Goal: Task Accomplishment & Management: Use online tool/utility

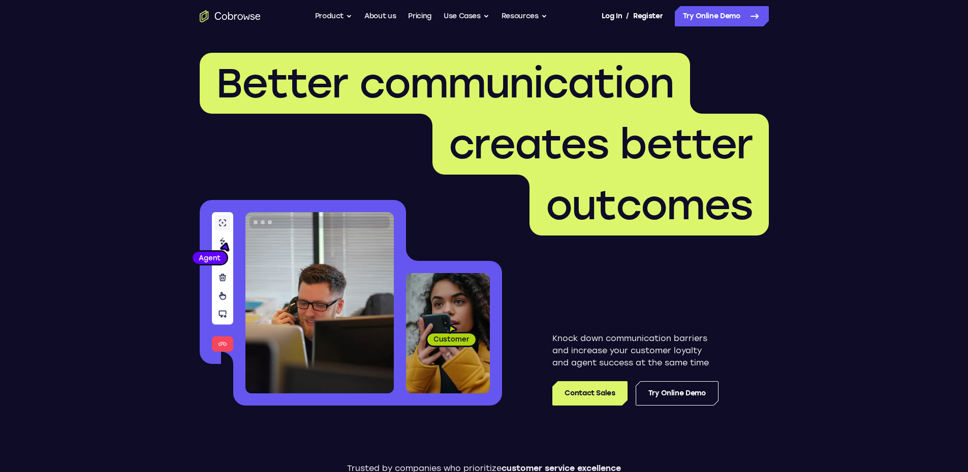
click at [675, 395] on link "Try Online Demo" at bounding box center [676, 393] width 83 height 24
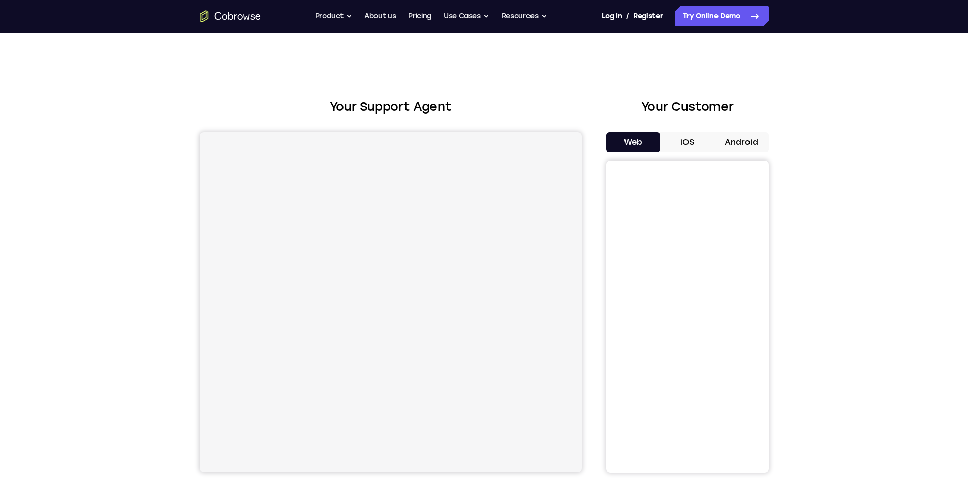
click at [689, 140] on button "iOS" at bounding box center [687, 142] width 54 height 20
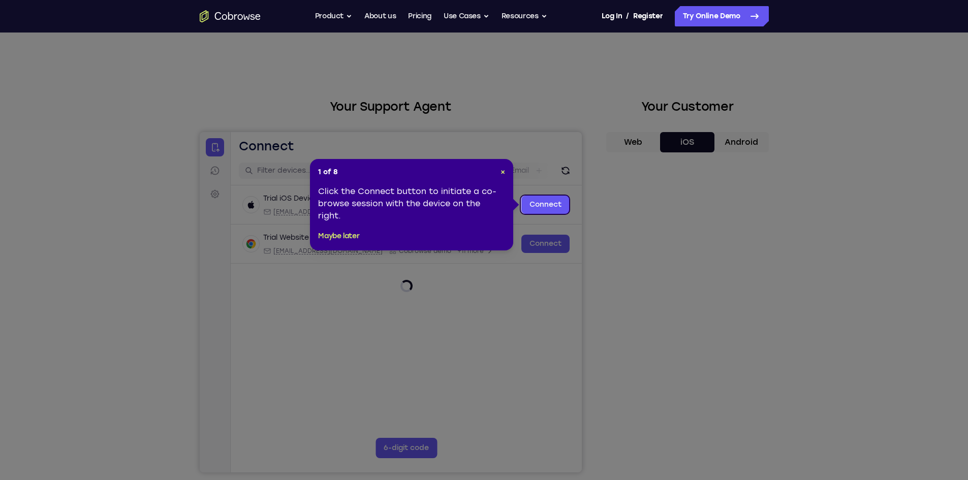
click at [681, 460] on icon at bounding box center [487, 240] width 975 height 480
click at [544, 202] on link "Connect" at bounding box center [545, 205] width 48 height 18
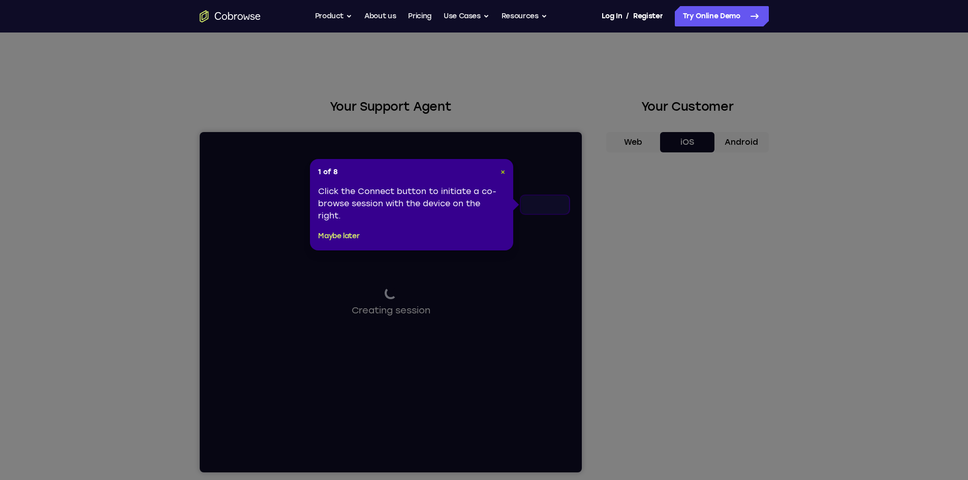
click at [500, 168] on span "×" at bounding box center [502, 172] width 5 height 9
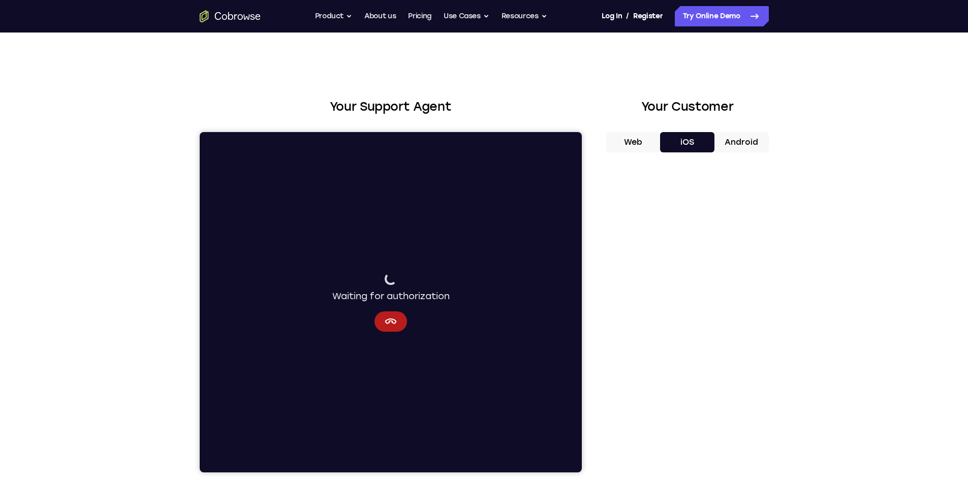
click at [791, 230] on div "Your Support Agent Your Customer Web iOS Android Next Steps We’d be happy to gi…" at bounding box center [484, 368] width 650 height 670
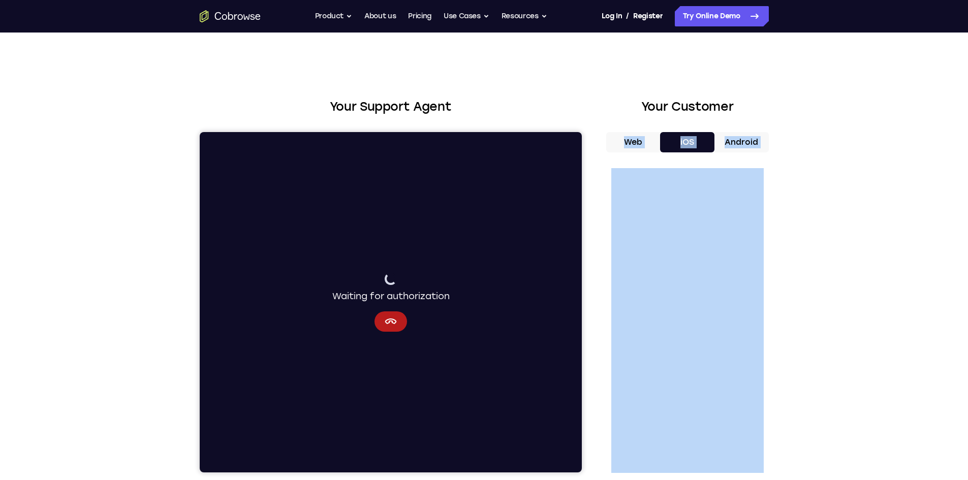
drag, startPoint x: 770, startPoint y: 211, endPoint x: 600, endPoint y: 152, distance: 179.3
click at [600, 152] on div "Your Support Agent Your Customer Web iOS Android Next Steps We’d be happy to gi…" at bounding box center [484, 368] width 650 height 670
click at [600, 152] on div "Your Support Agent Your Customer Web iOS Android" at bounding box center [484, 285] width 569 height 375
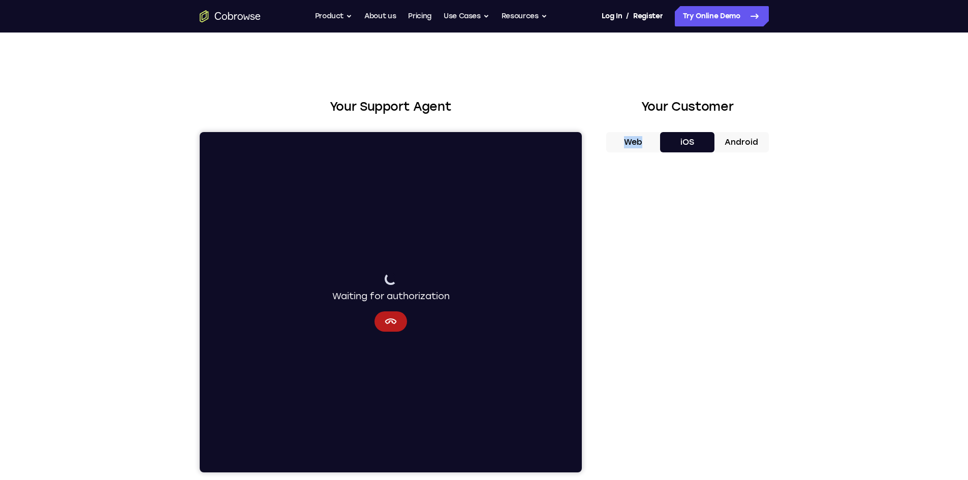
click at [600, 152] on div "Your Support Agent Your Customer Web iOS Android" at bounding box center [484, 285] width 569 height 375
click at [788, 459] on div "Your Support Agent Your Customer Web iOS Android Next Steps We’d be happy to gi…" at bounding box center [484, 368] width 650 height 670
click at [768, 455] on div at bounding box center [687, 317] width 163 height 312
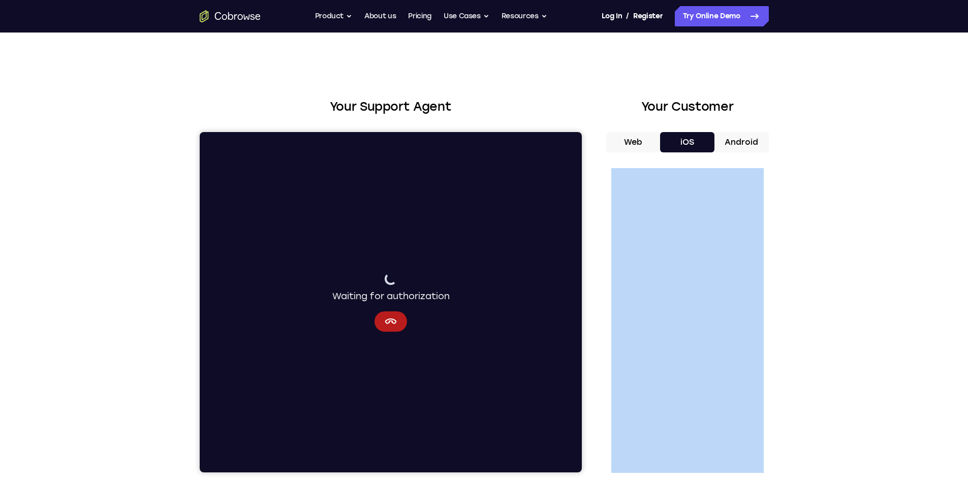
click at [768, 455] on div at bounding box center [687, 317] width 163 height 312
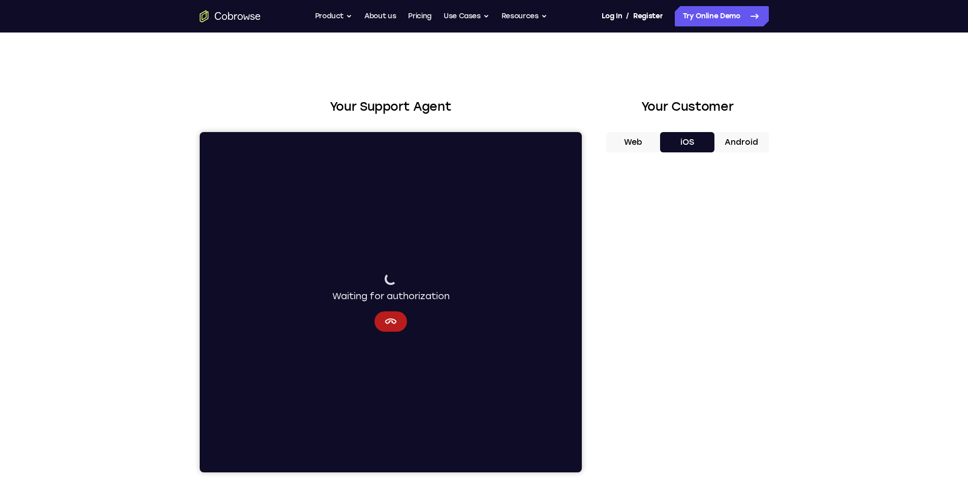
drag, startPoint x: 768, startPoint y: 455, endPoint x: 798, endPoint y: 111, distance: 345.7
click at [798, 111] on div "Your Support Agent Your Customer Web iOS Android Next Steps We’d be happy to gi…" at bounding box center [484, 368] width 650 height 670
drag, startPoint x: 215, startPoint y: 77, endPoint x: 270, endPoint y: 74, distance: 54.9
click at [270, 74] on div "Your Support Agent Your Customer Web iOS Android Next Steps We’d be happy to gi…" at bounding box center [484, 368] width 650 height 670
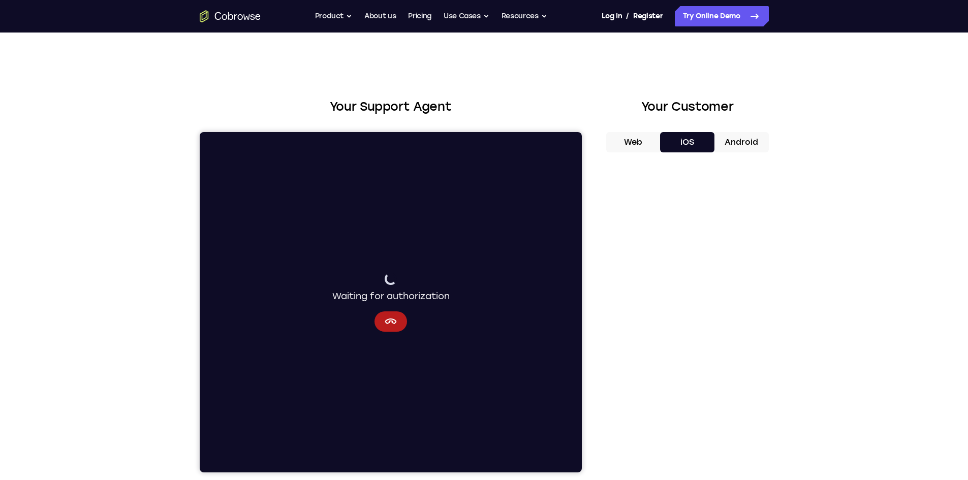
click at [270, 74] on div "Your Support Agent Your Customer Web iOS Android Next Steps We’d be happy to gi…" at bounding box center [484, 368] width 650 height 670
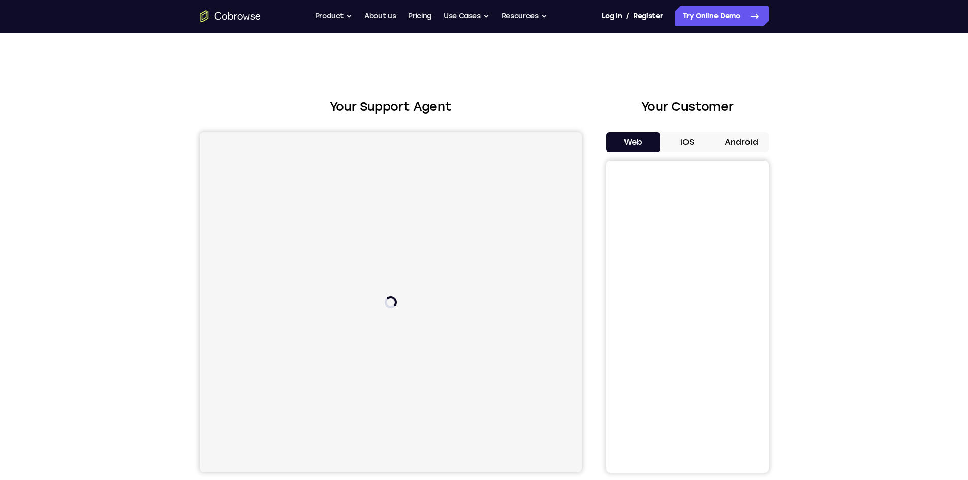
click at [685, 144] on button "iOS" at bounding box center [687, 142] width 54 height 20
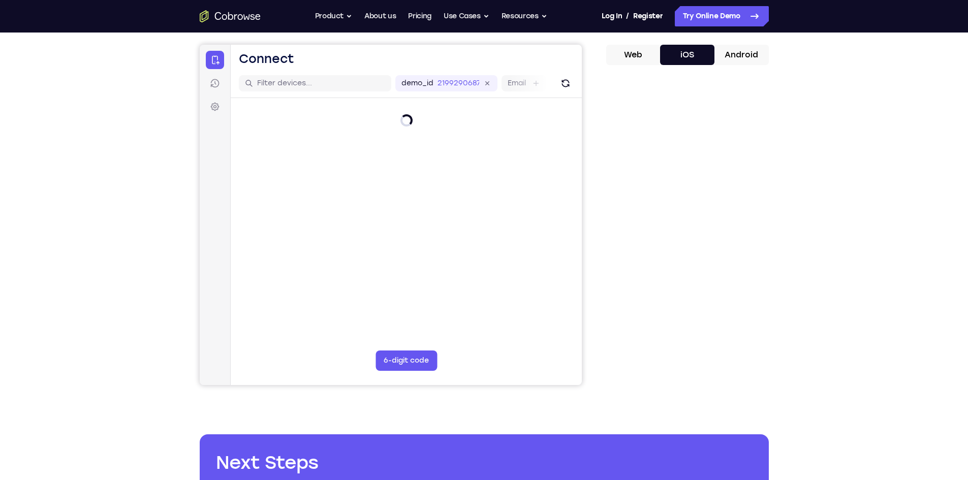
scroll to position [88, 0]
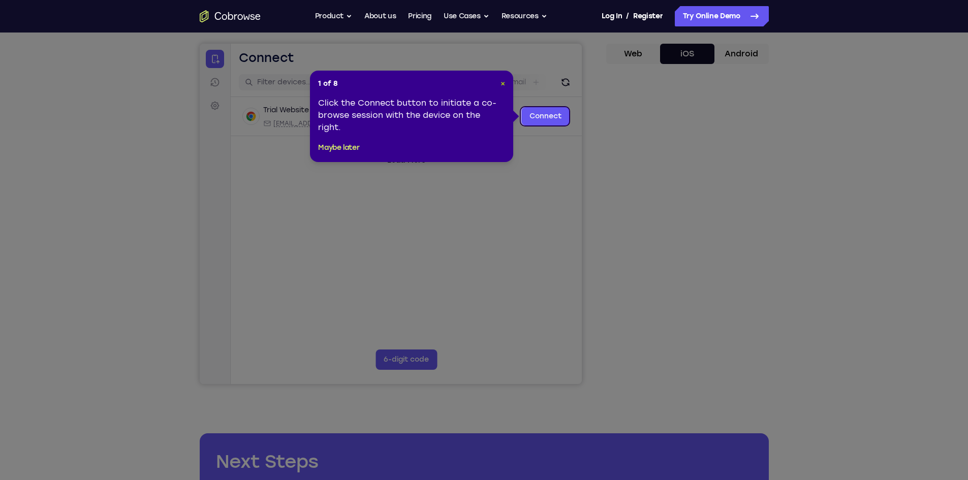
click at [501, 84] on span "×" at bounding box center [502, 83] width 5 height 9
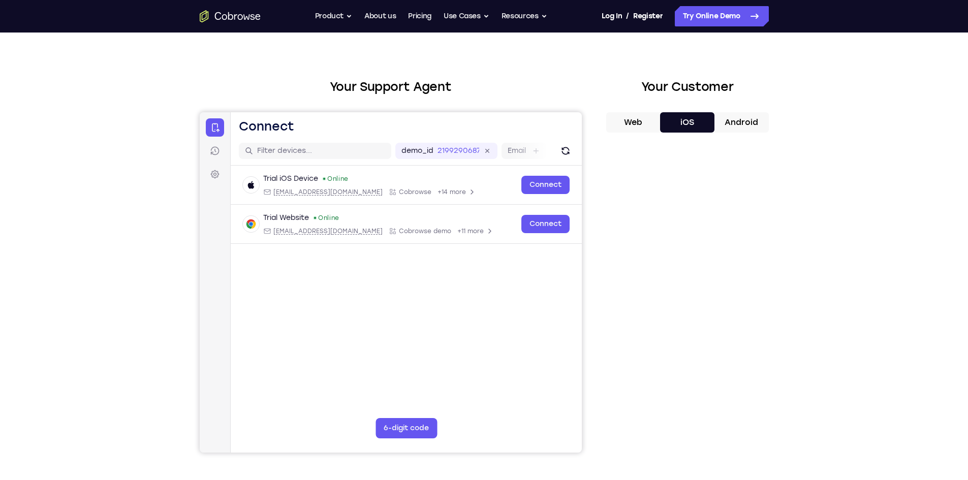
scroll to position [0, 0]
